Goal: Check status: Check status

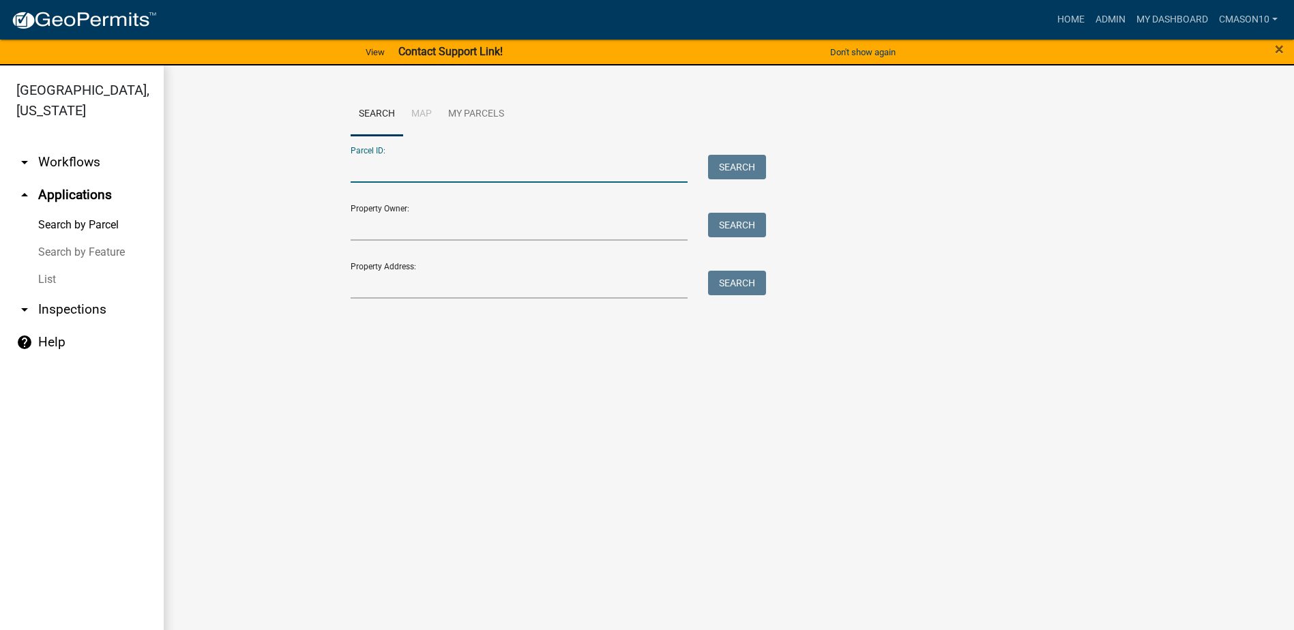
click at [433, 173] on input "Parcel ID:" at bounding box center [520, 169] width 338 height 28
click at [741, 163] on button "Search" at bounding box center [737, 167] width 58 height 25
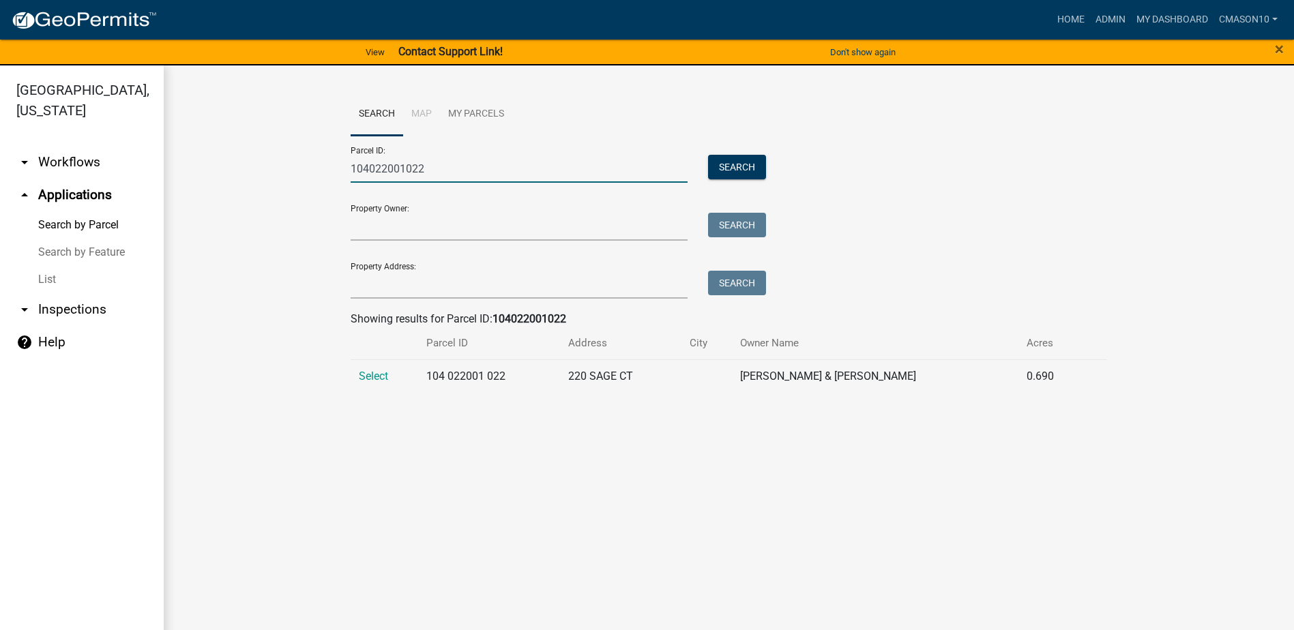
click at [440, 169] on input "104022001022" at bounding box center [520, 169] width 338 height 28
type input "104022001021"
click at [377, 377] on span "Select" at bounding box center [373, 376] width 29 height 13
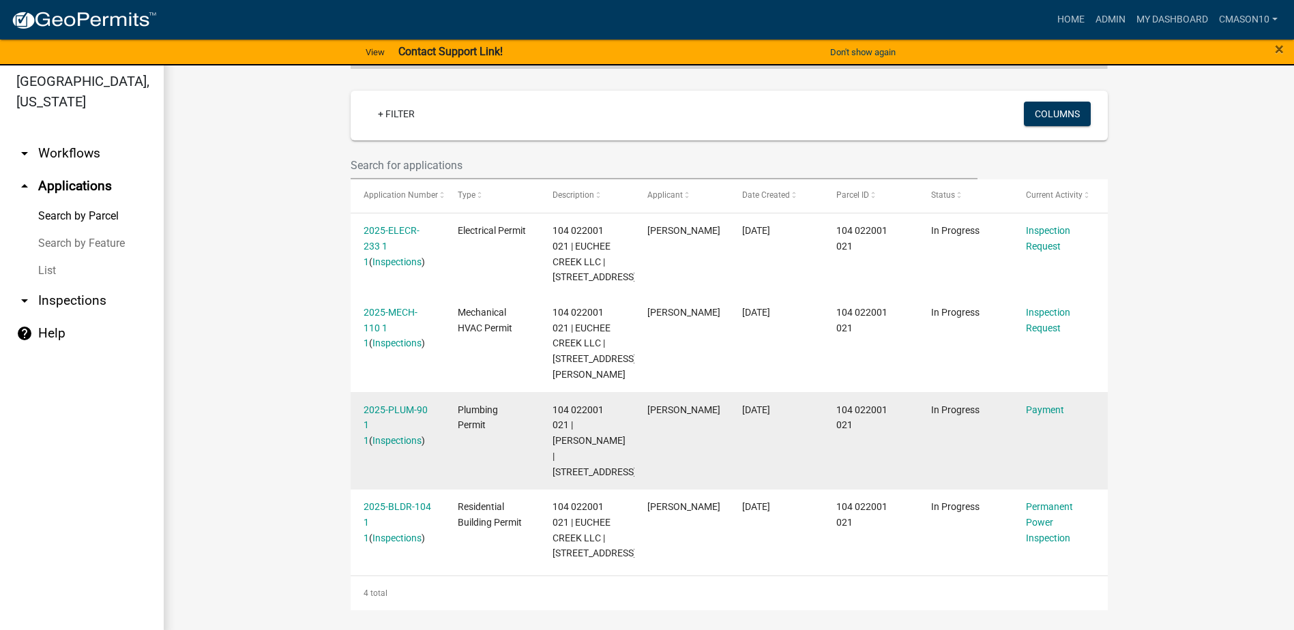
scroll to position [16, 0]
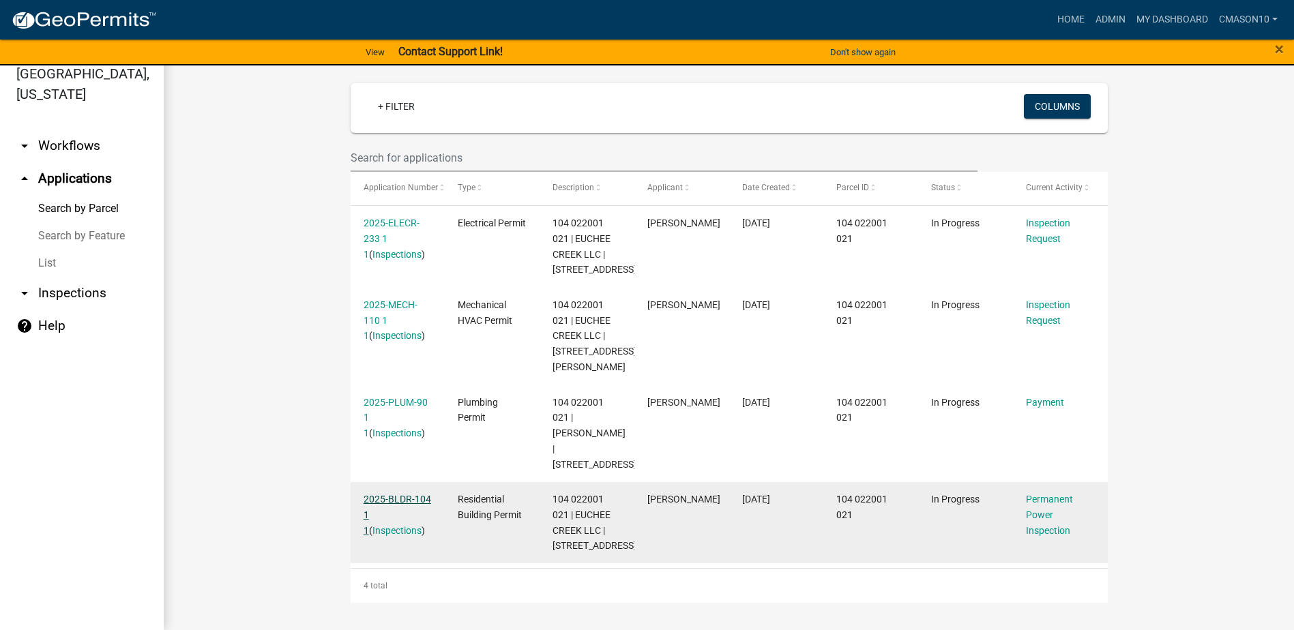
click at [402, 495] on link "2025-BLDR-104 1 1" at bounding box center [398, 515] width 68 height 42
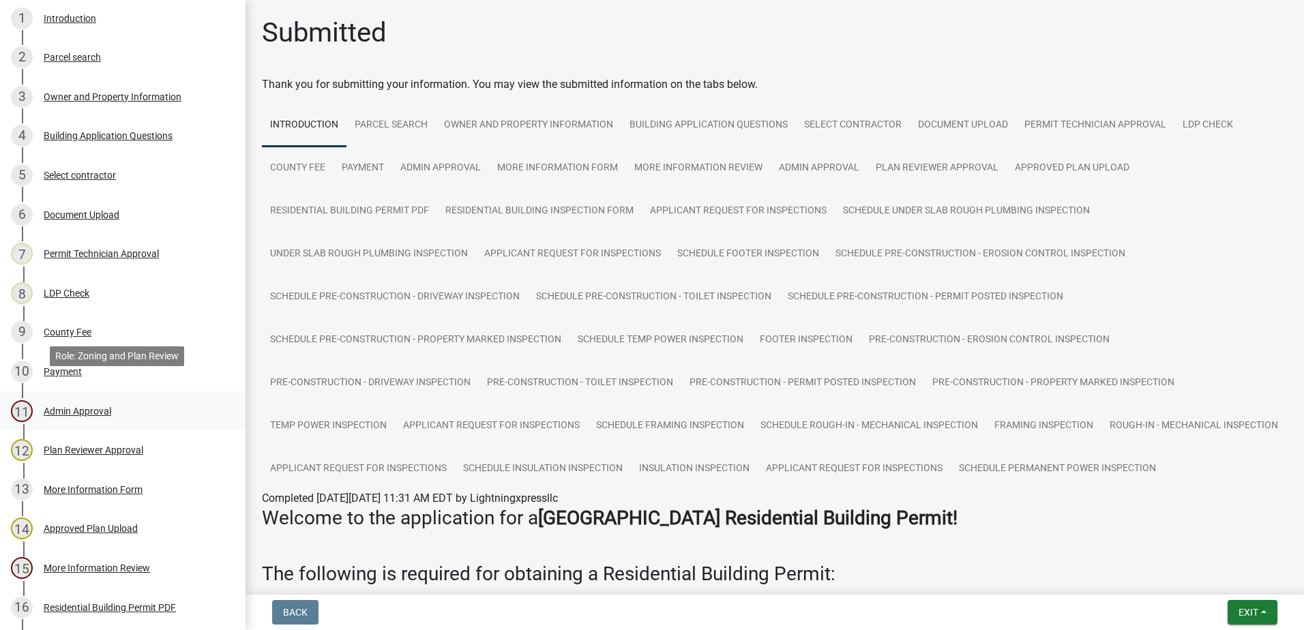
scroll to position [341, 0]
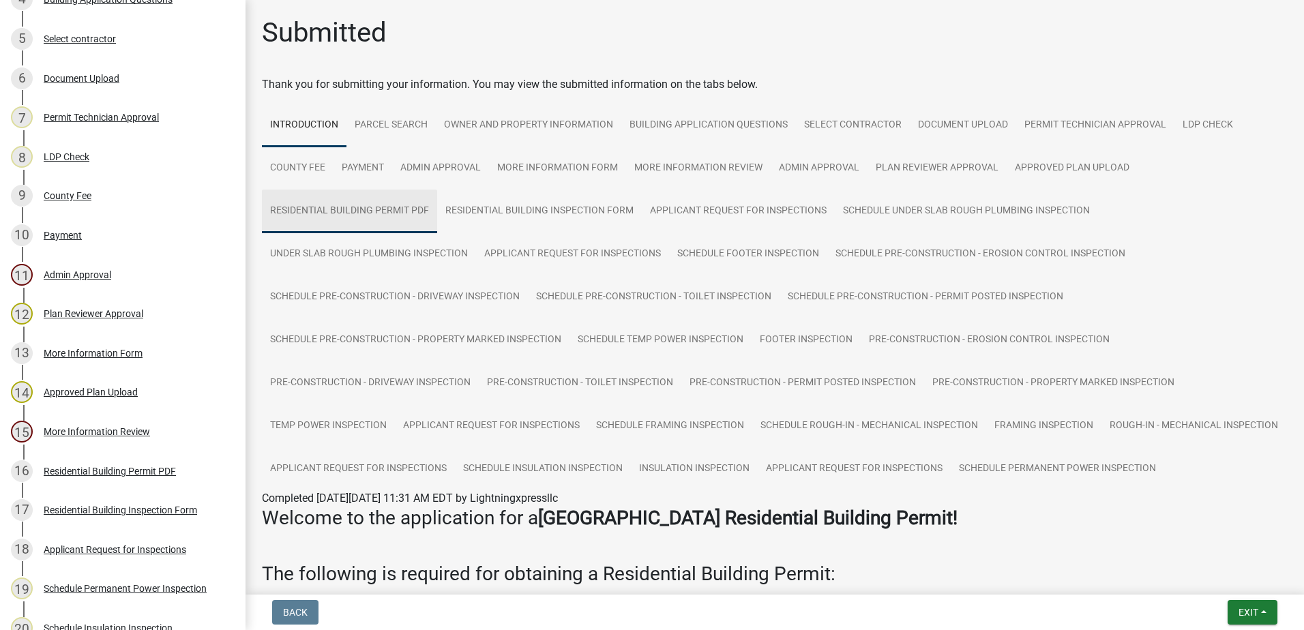
click at [360, 203] on link "Residential Building Permit PDF" at bounding box center [349, 212] width 175 height 44
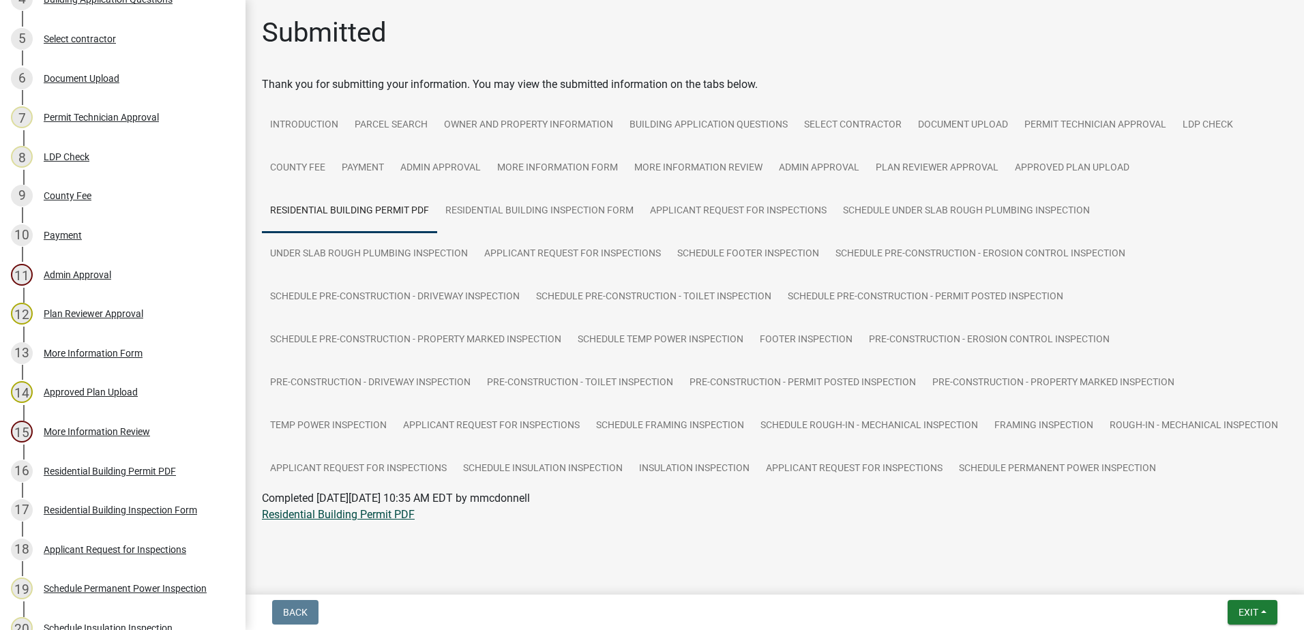
click at [357, 521] on link "Residential Building Permit PDF" at bounding box center [338, 514] width 153 height 13
click at [1090, 169] on link "Approved Plan Upload" at bounding box center [1072, 169] width 131 height 44
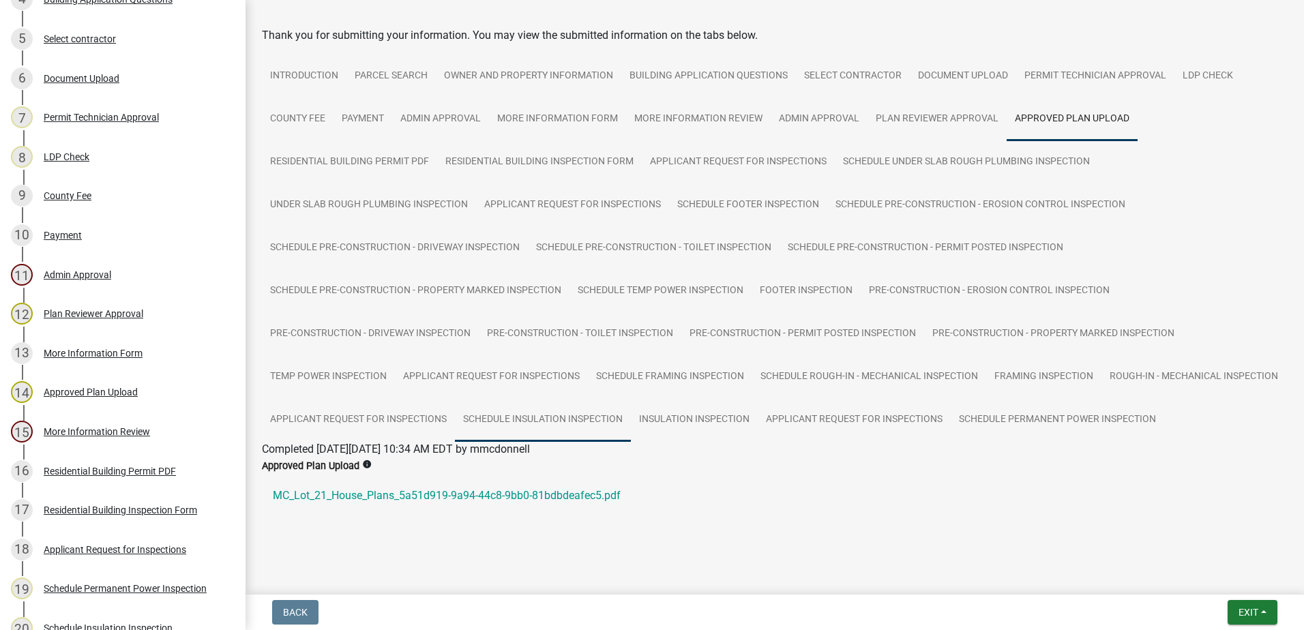
scroll to position [101, 0]
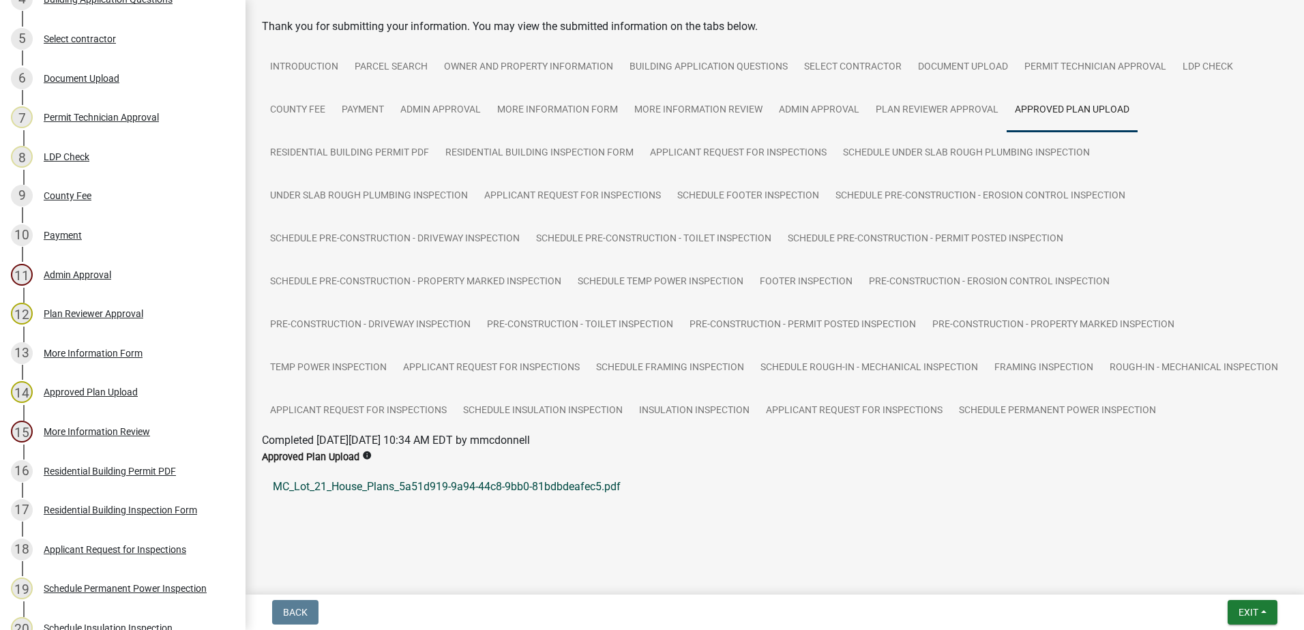
click at [383, 485] on link "MC_Lot_21_House_Plans_5a51d919-9a94-44c8-9bb0-81bdbdeafec5.pdf" at bounding box center [775, 487] width 1026 height 33
